Goal: Information Seeking & Learning: Learn about a topic

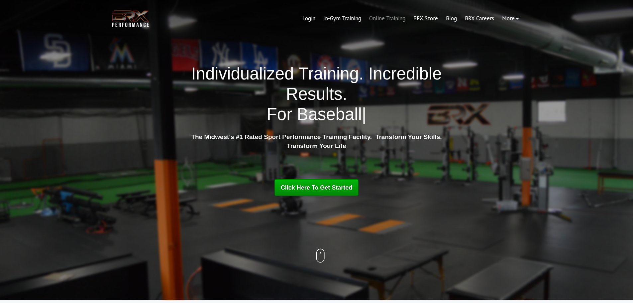
click at [381, 16] on link "Online Training" at bounding box center [387, 19] width 44 height 16
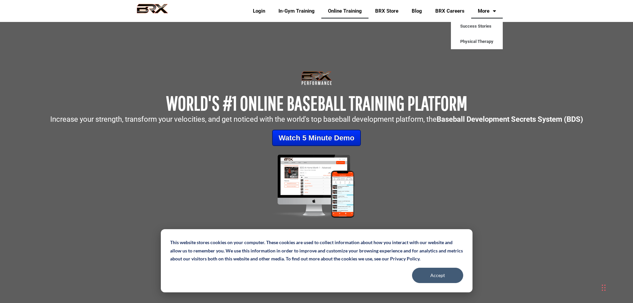
click at [499, 15] on link "More" at bounding box center [487, 10] width 32 height 15
